Goal: Check status: Check status

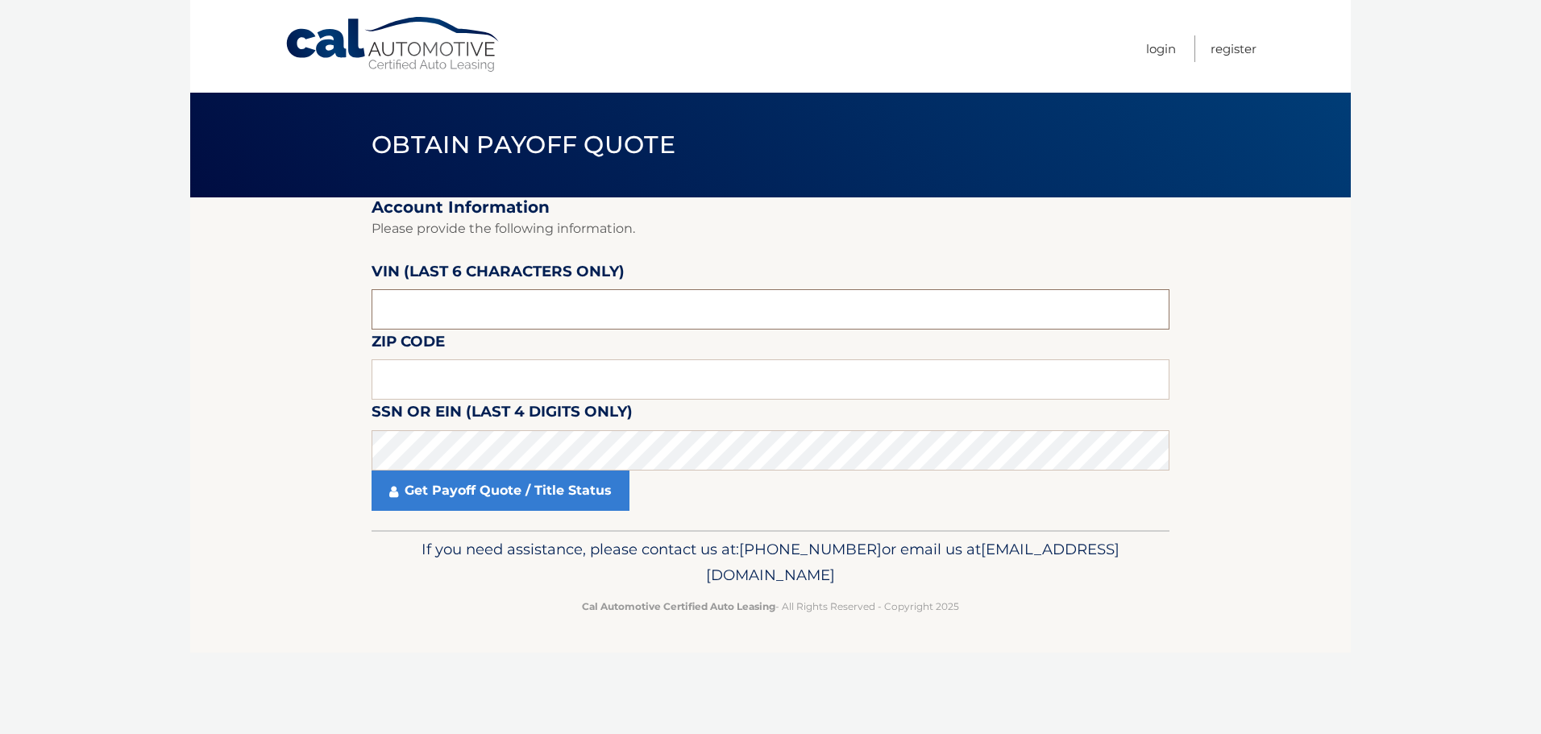
click at [533, 330] on input "text" at bounding box center [770, 309] width 798 height 40
paste input "076583"
type input "076583"
click at [531, 396] on input "text" at bounding box center [770, 379] width 798 height 40
type input "11704"
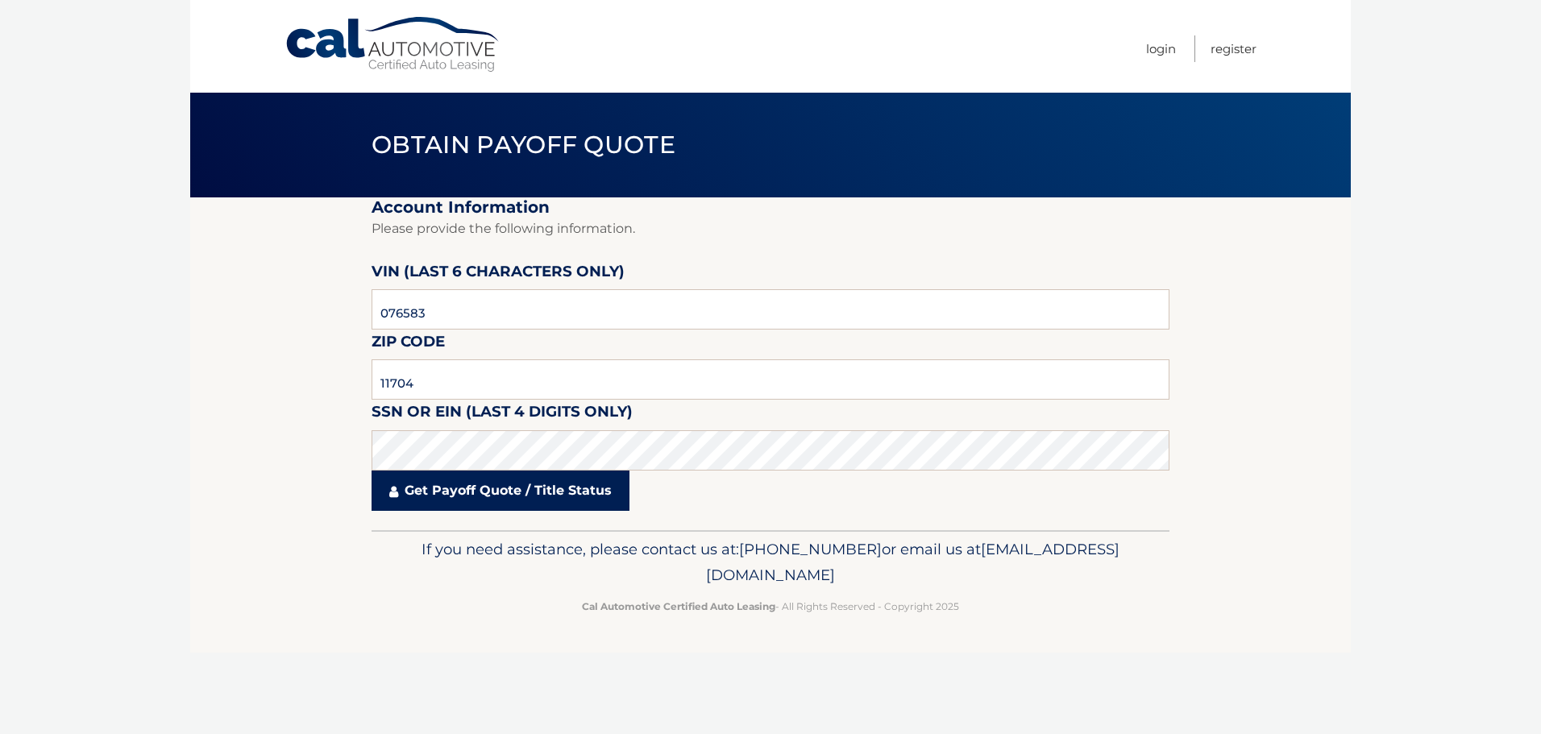
click at [492, 496] on link "Get Payoff Quote / Title Status" at bounding box center [500, 491] width 258 height 40
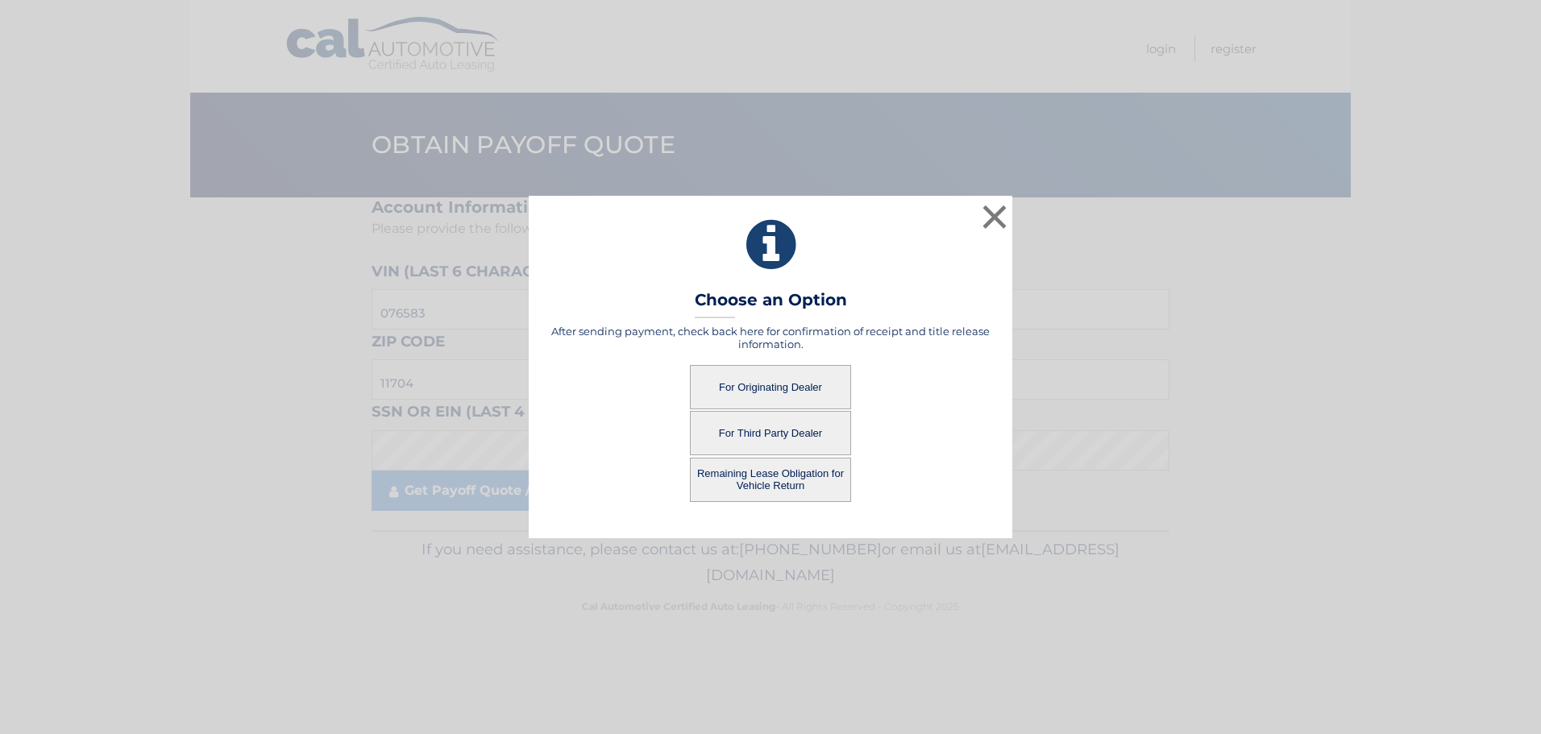
click at [788, 424] on button "For Third Party Dealer" at bounding box center [770, 433] width 161 height 44
click at [798, 383] on div "After sending payment, check back here for confirmation of receipt and title re…" at bounding box center [770, 413] width 443 height 177
click at [798, 383] on button "For Originating Dealer" at bounding box center [770, 387] width 161 height 44
